Goal: Task Accomplishment & Management: Manage account settings

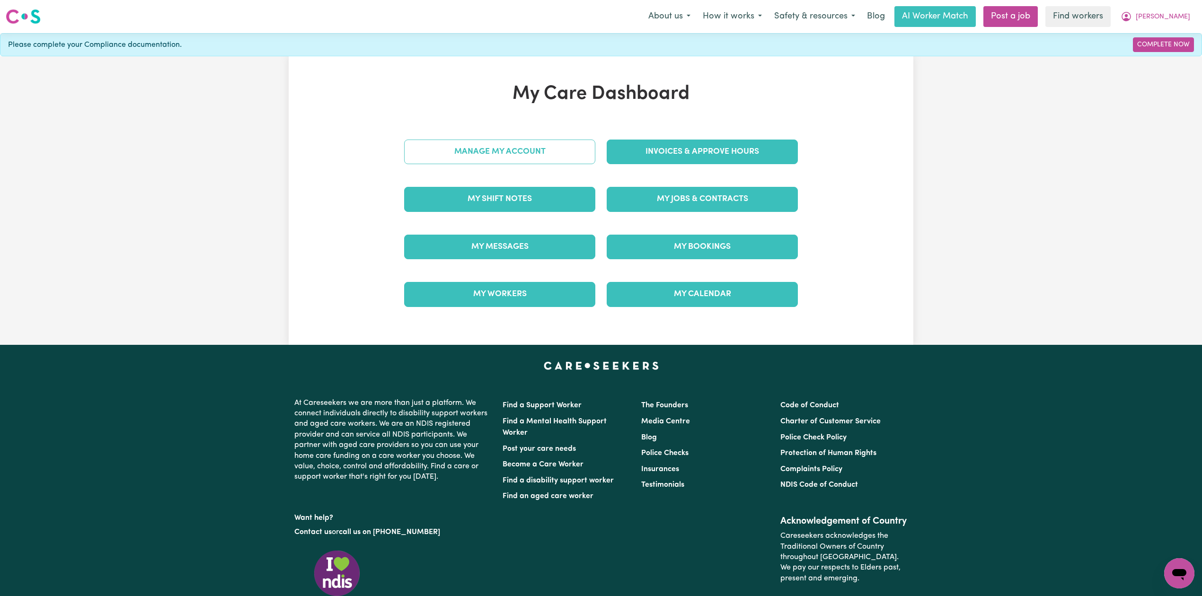
click at [536, 148] on link "Manage My Account" at bounding box center [499, 152] width 191 height 25
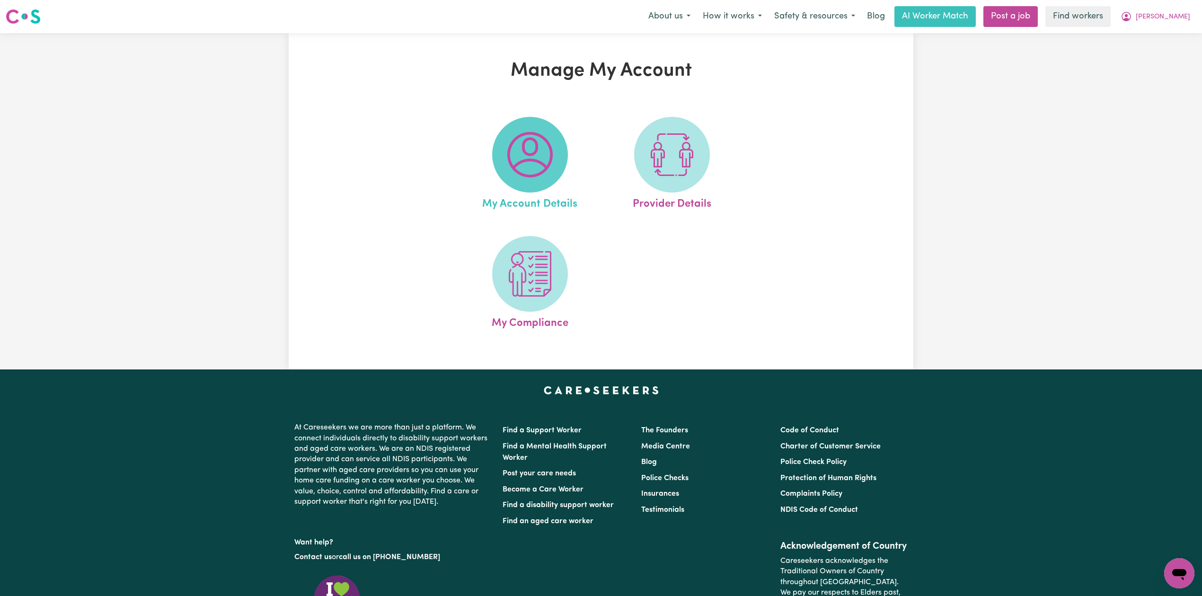
click at [517, 168] on img at bounding box center [529, 154] width 45 height 45
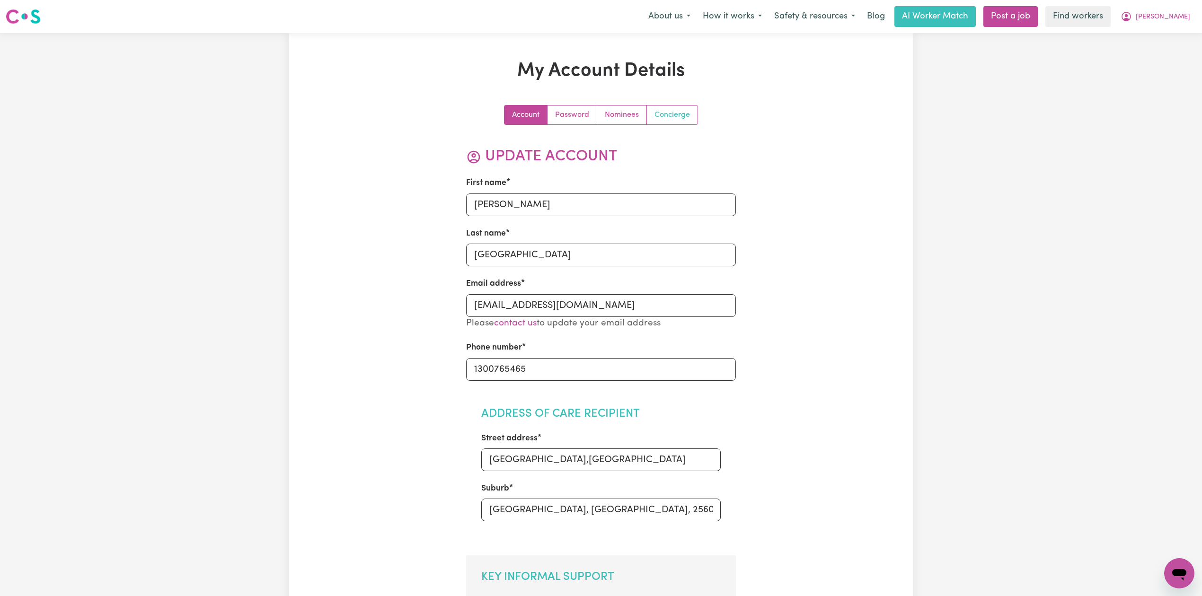
click at [687, 118] on link "Concierge" at bounding box center [672, 115] width 51 height 19
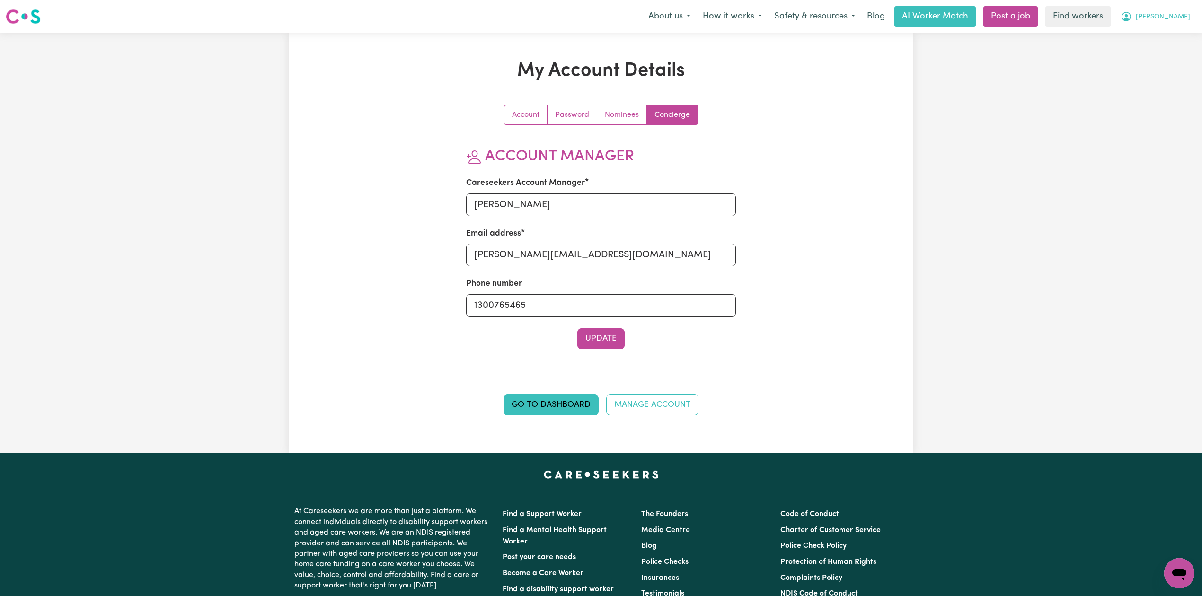
click at [1147, 12] on span "[PERSON_NAME]" at bounding box center [1163, 17] width 54 height 10
click at [1125, 53] on link "Logout" at bounding box center [1158, 54] width 75 height 18
